Goal: Transaction & Acquisition: Purchase product/service

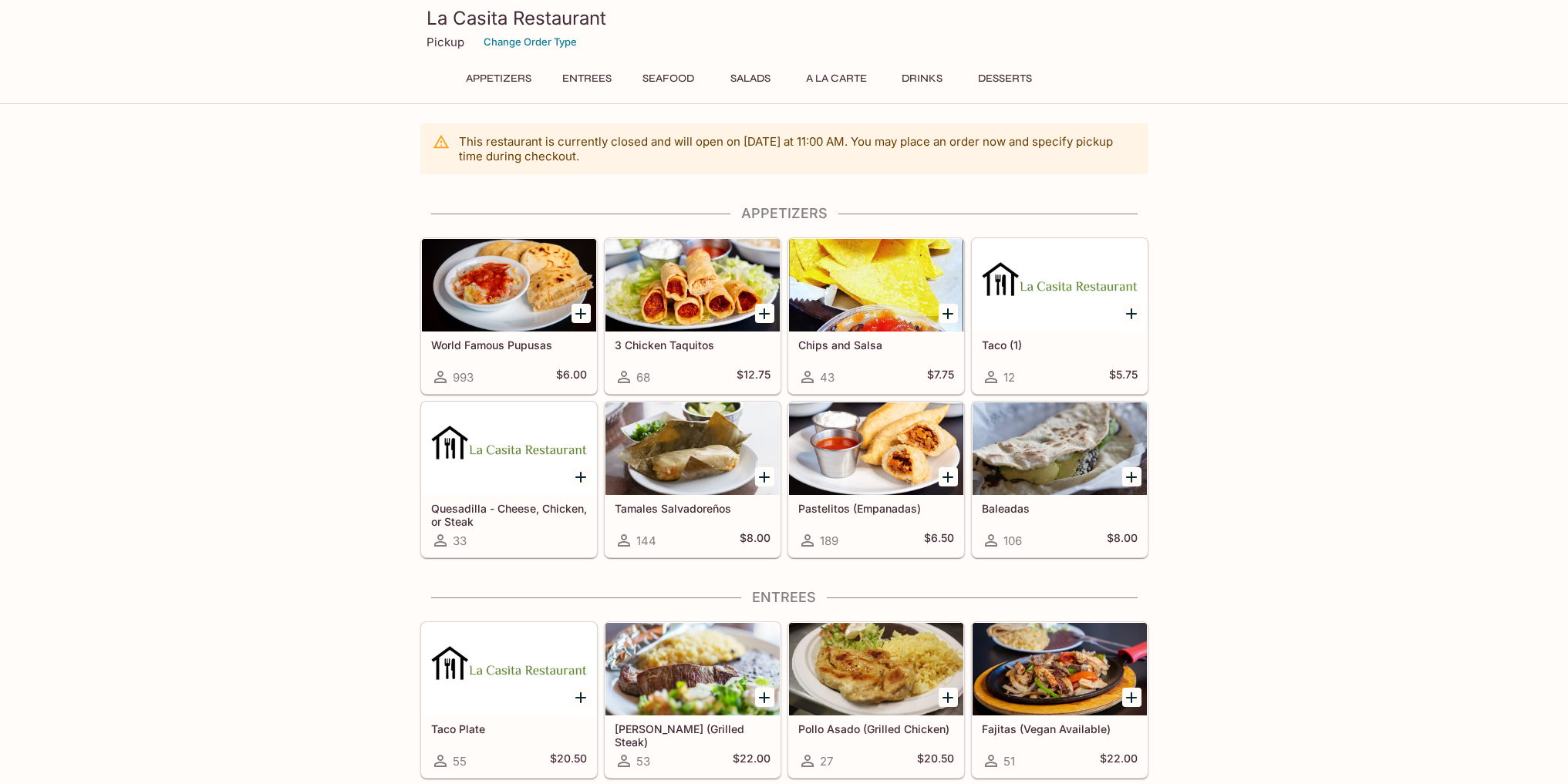
click at [500, 373] on div "993 $6.00" at bounding box center [509, 377] width 156 height 19
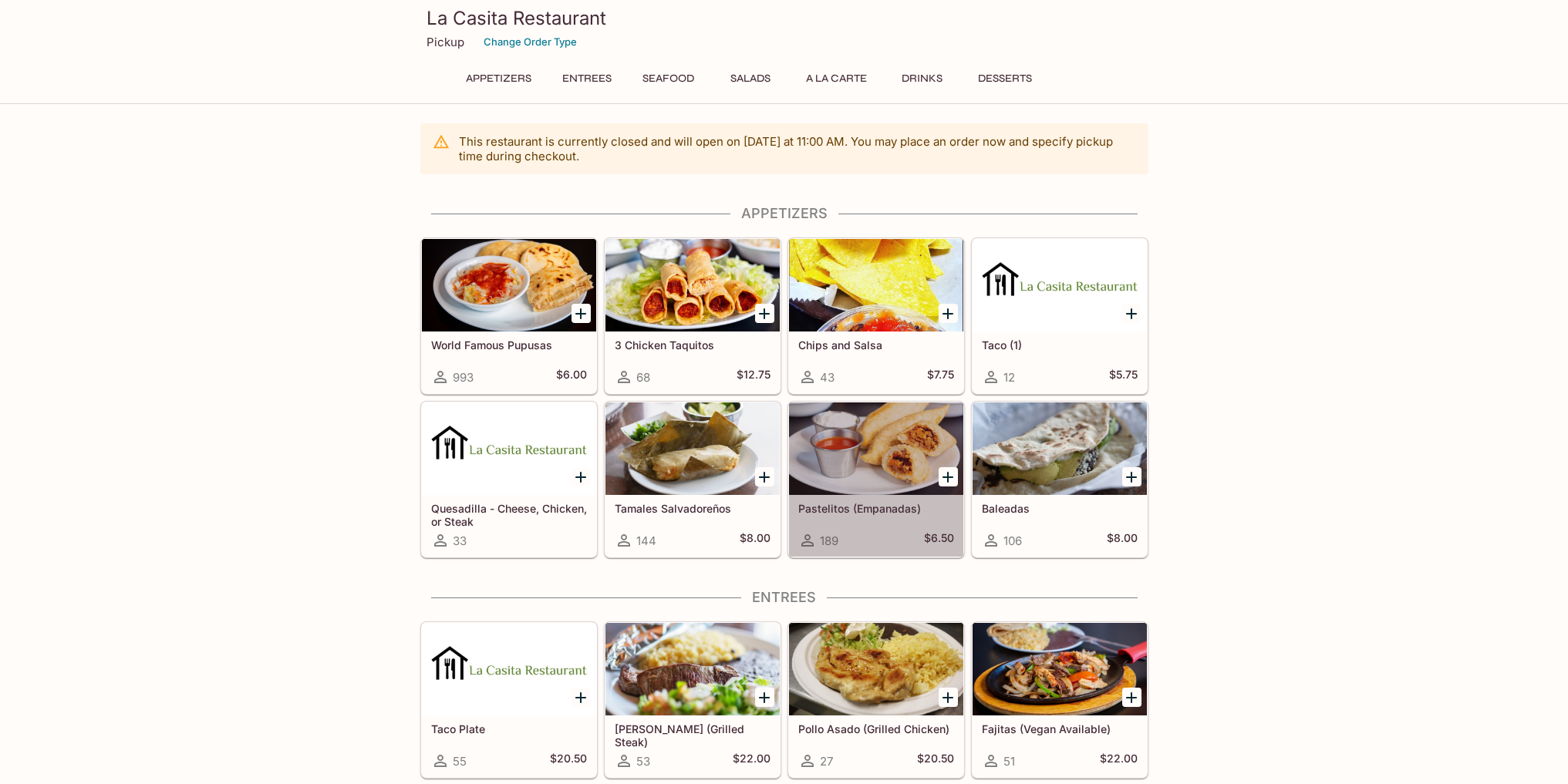
click at [866, 531] on div "189 $6.50" at bounding box center [876, 540] width 156 height 19
